Goal: Task Accomplishment & Management: Complete application form

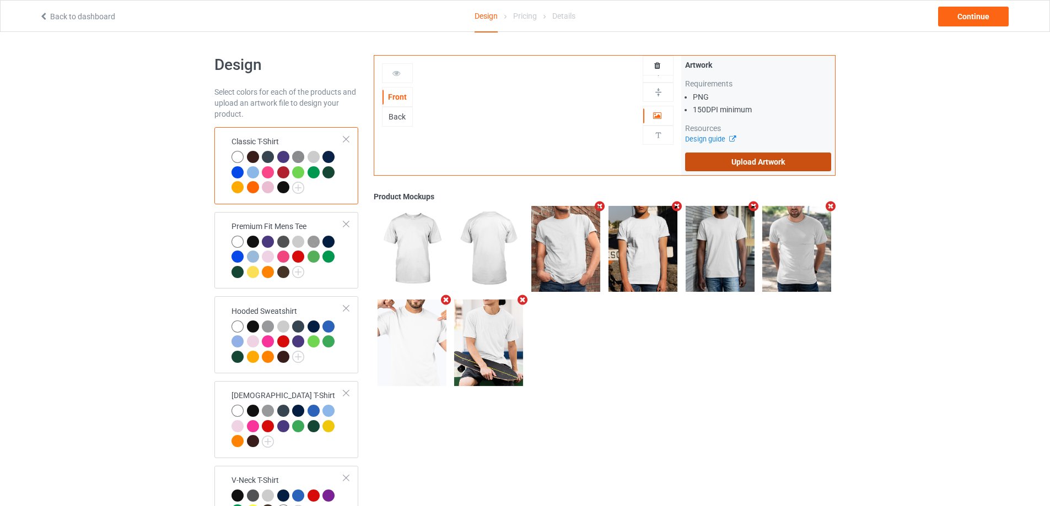
click at [721, 164] on label "Upload Artwork" at bounding box center [758, 162] width 146 height 19
click at [0, 0] on input "Upload Artwork" at bounding box center [0, 0] width 0 height 0
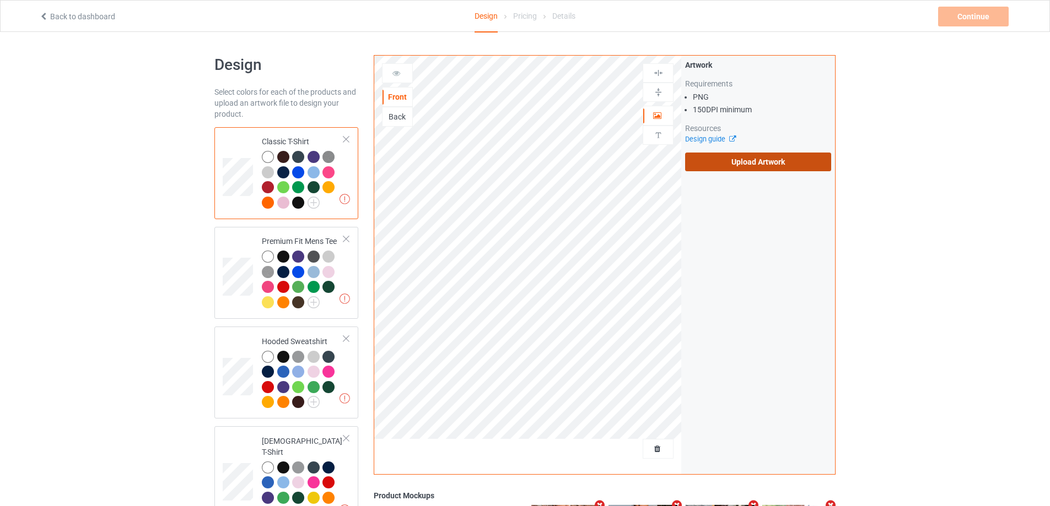
click at [729, 153] on label "Upload Artwork" at bounding box center [758, 162] width 146 height 19
click at [0, 0] on input "Upload Artwork" at bounding box center [0, 0] width 0 height 0
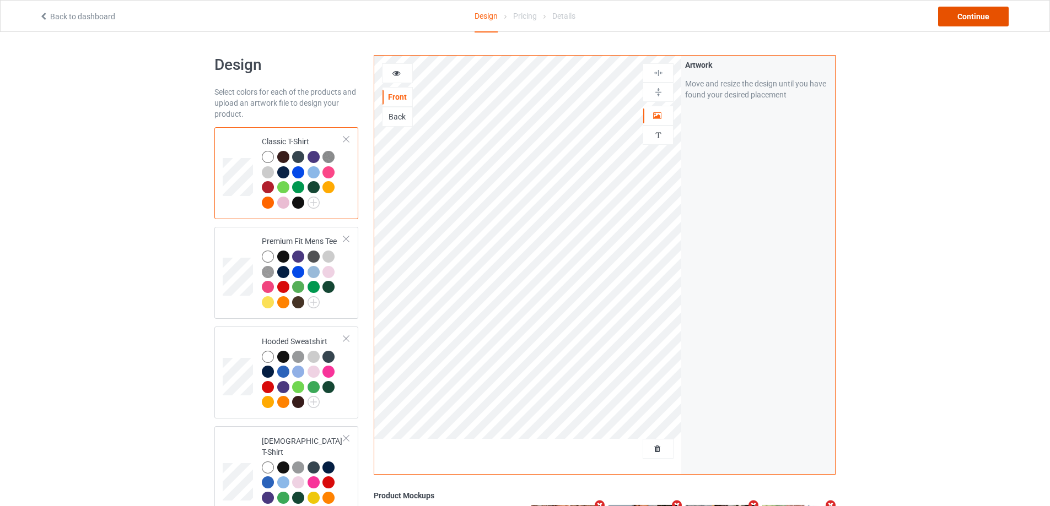
click at [971, 21] on div "Continue" at bounding box center [973, 17] width 71 height 20
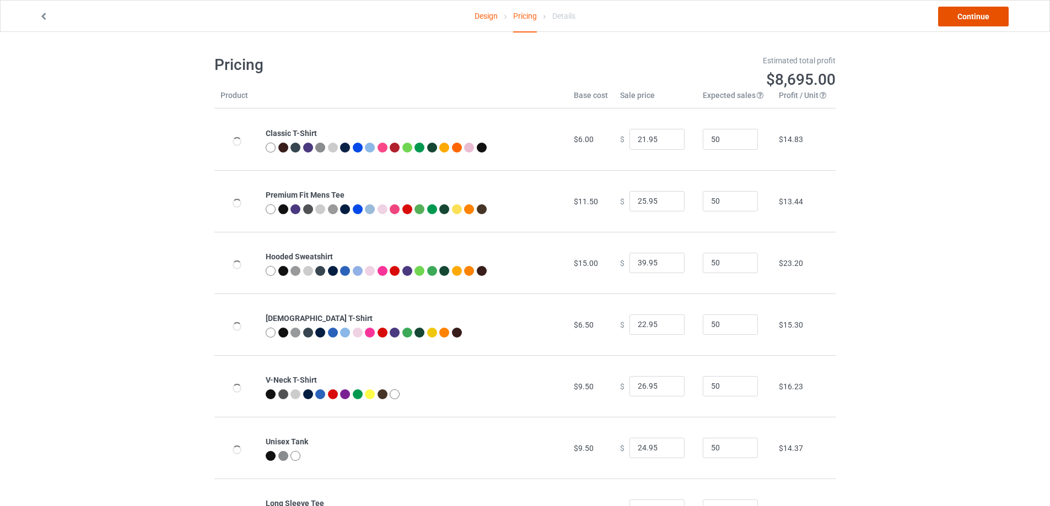
click at [971, 20] on link "Continue" at bounding box center [973, 17] width 71 height 20
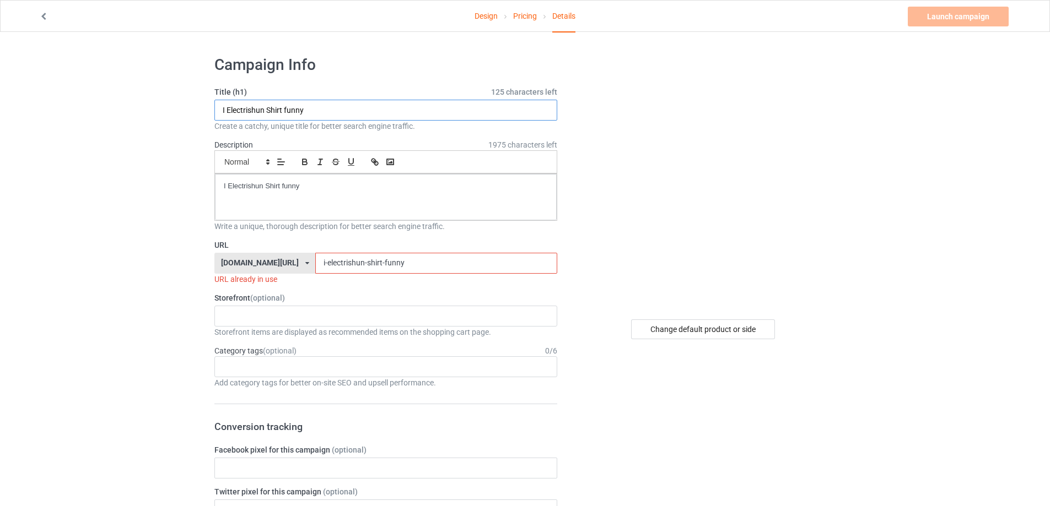
drag, startPoint x: 318, startPoint y: 107, endPoint x: 187, endPoint y: 128, distance: 132.8
paste input "azzi fudd az35 fan what the fudd shirt"
type input "azzi fudd az35 fan what the fudd shirt"
drag, startPoint x: 242, startPoint y: 186, endPoint x: 128, endPoint y: 185, distance: 114.1
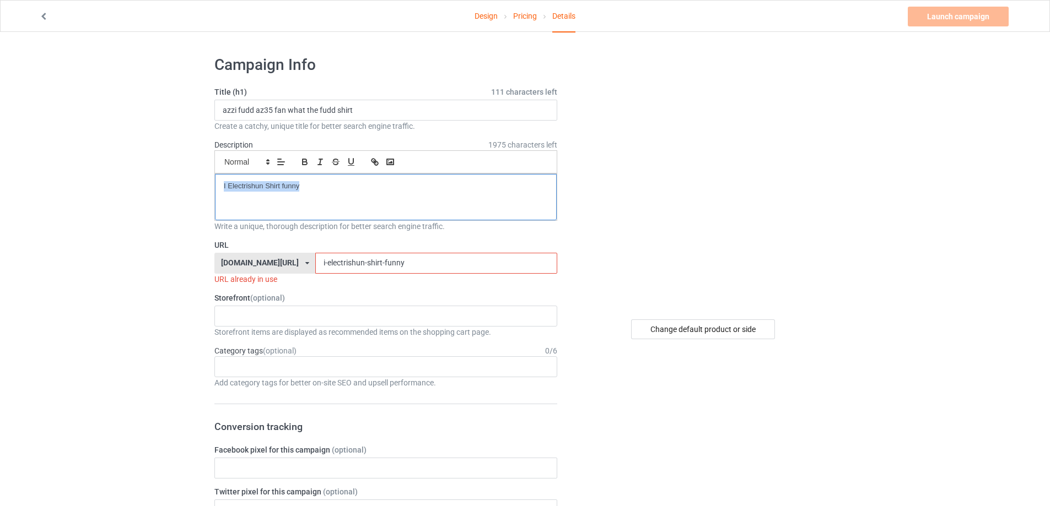
drag, startPoint x: 408, startPoint y: 262, endPoint x: 191, endPoint y: 262, distance: 217.1
paste input "azzi-fudd-az35-fan-what-the-fudd-shirt"
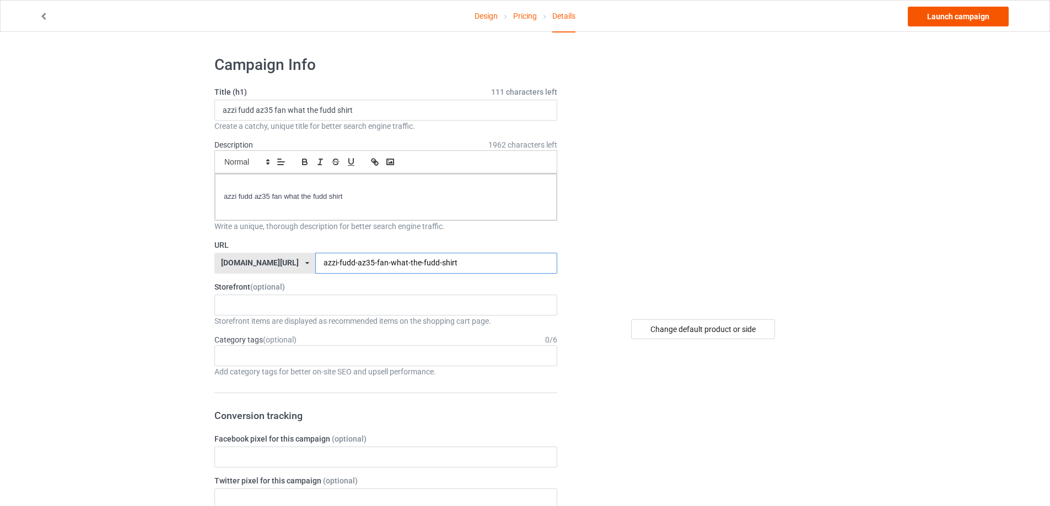
type input "azzi-fudd-az35-fan-what-the-fudd-shirt"
click at [925, 17] on link "Launch campaign" at bounding box center [957, 17] width 101 height 20
